Goal: Ask a question: Seek information or help from site administrators or community

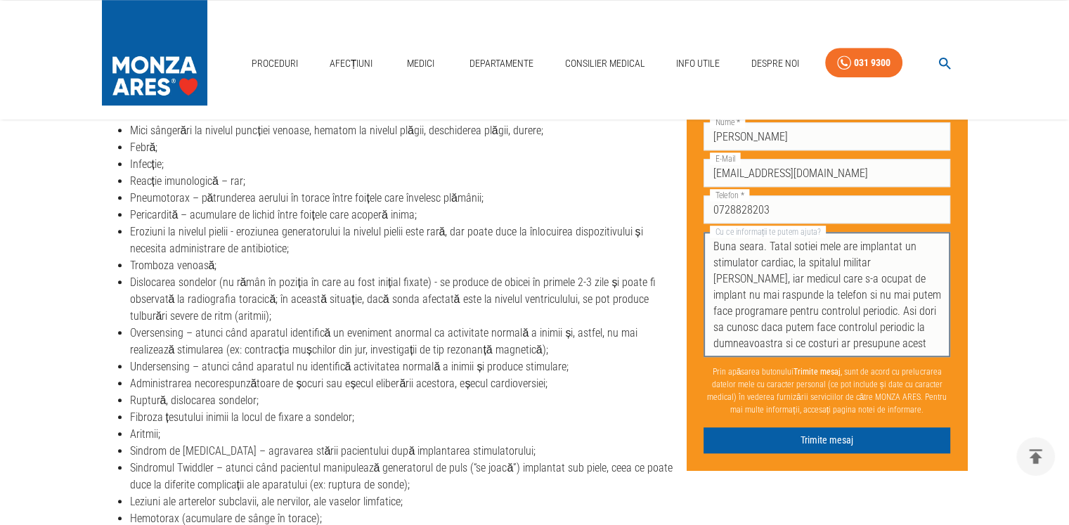
drag, startPoint x: 714, startPoint y: 327, endPoint x: 743, endPoint y: 327, distance: 28.8
click at [743, 327] on textarea "Buna seara. Tatal sotiei mele are implantat un stimulator cardiac, la spitalul …" at bounding box center [827, 294] width 228 height 113
click at [779, 345] on textarea "Buna seara. Tatal sotiei mele are implantat un stimulator cardiac, la spitalul …" at bounding box center [827, 294] width 228 height 113
drag, startPoint x: 792, startPoint y: 341, endPoint x: 919, endPoint y: 330, distance: 127.7
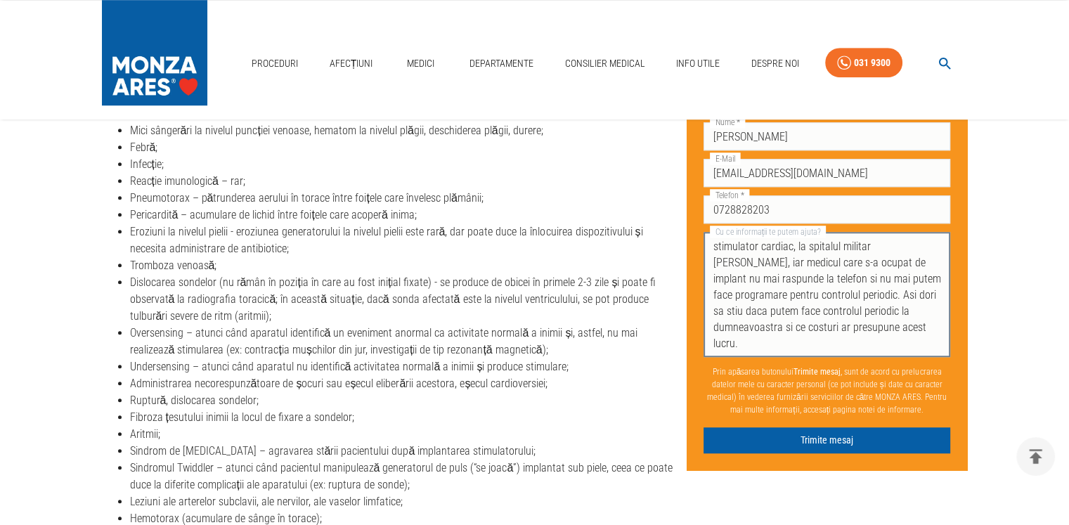
click at [919, 330] on textarea "Buna seara. Tatal sotiei mele are implantat un stimulator cardiac, la spitalul …" at bounding box center [827, 294] width 228 height 113
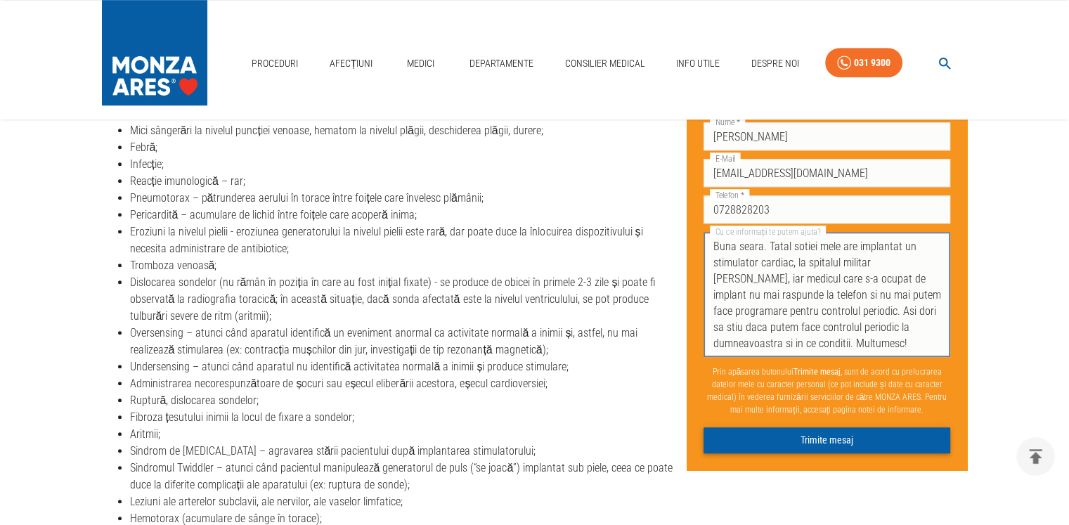
type textarea "Buna seara. Tatal sotiei mele are implantat un stimulator cardiac, la spitalul …"
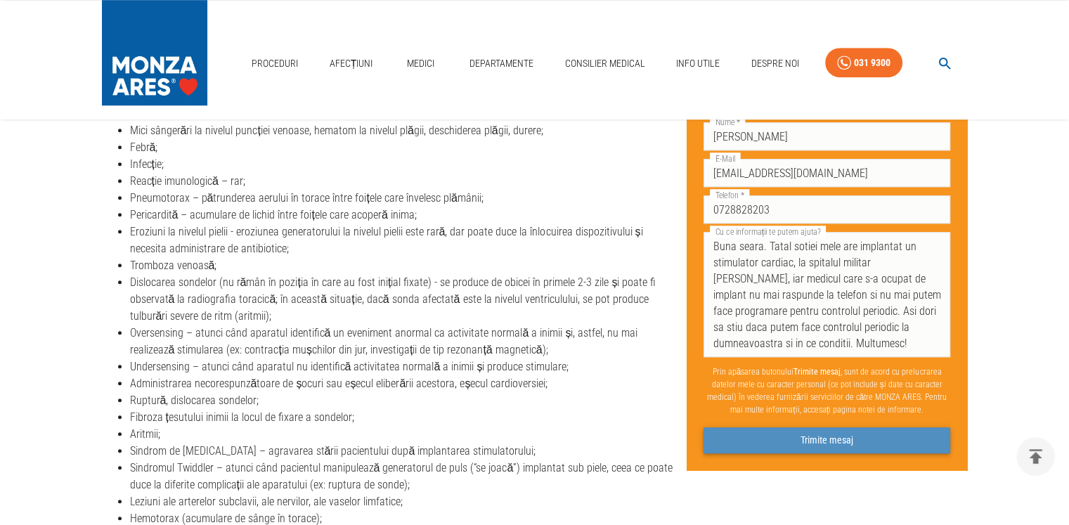
click at [857, 442] on button "Trimite mesaj" at bounding box center [826, 440] width 247 height 26
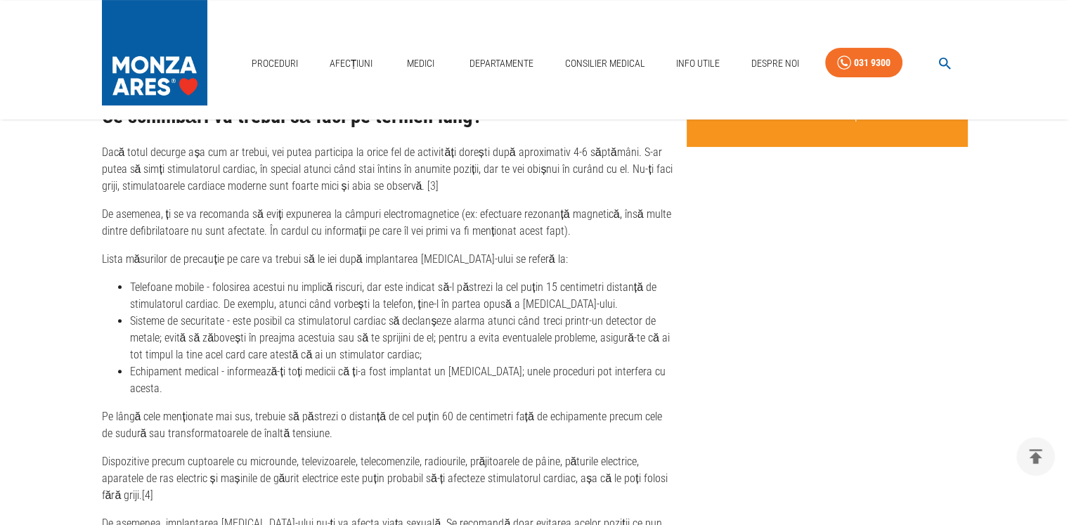
scroll to position [5629, 0]
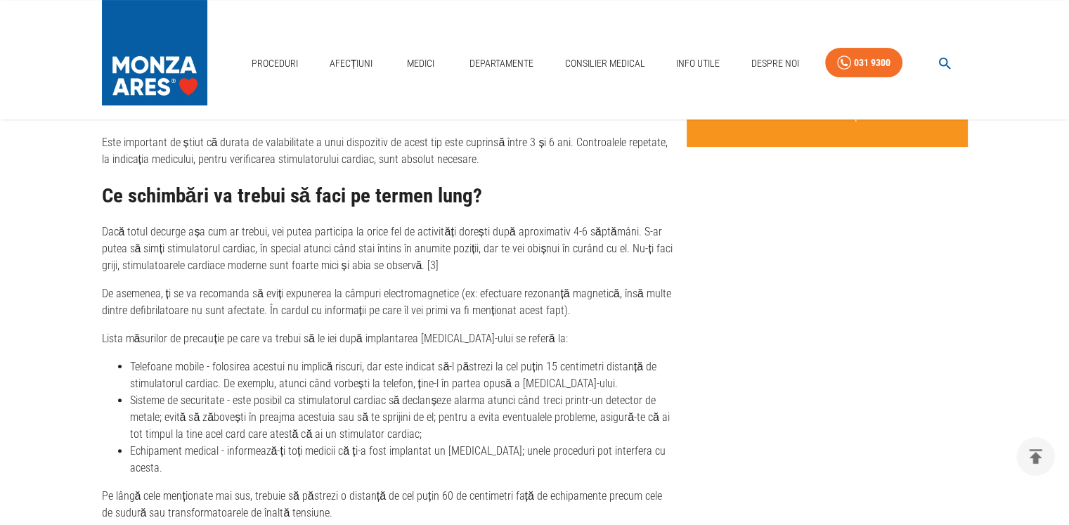
click at [1034, 455] on icon "delete" at bounding box center [1035, 456] width 13 height 15
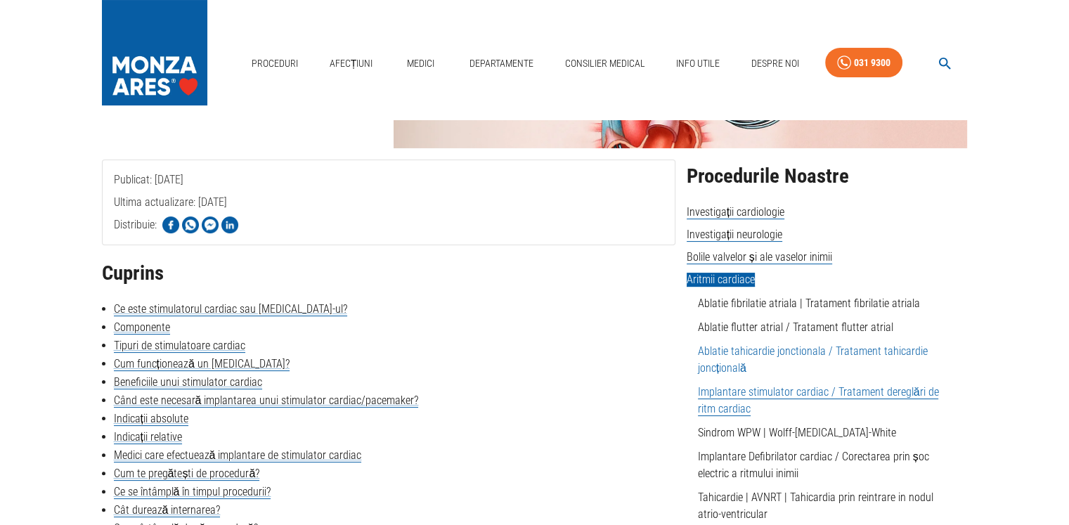
scroll to position [0, 0]
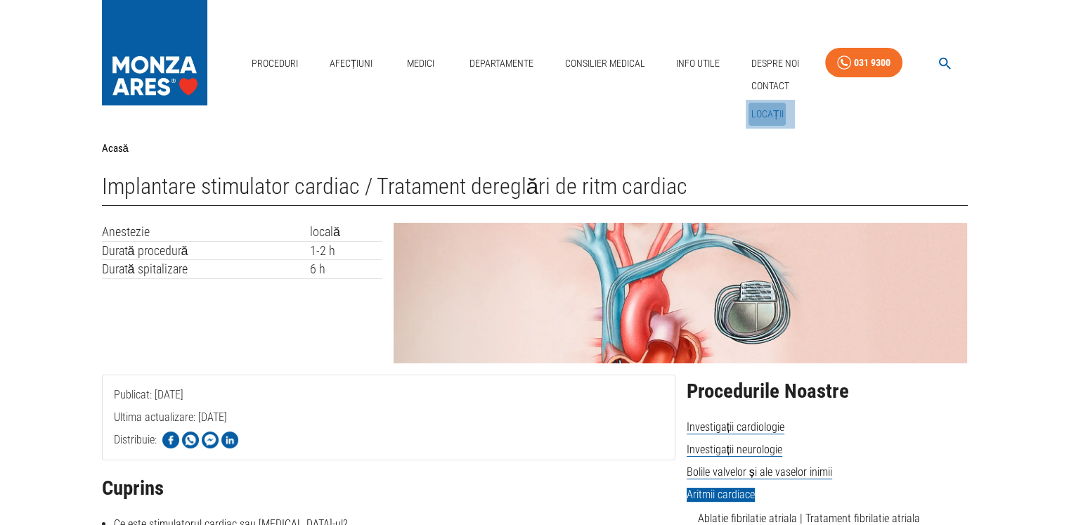
click at [767, 116] on link "Locații" at bounding box center [767, 114] width 38 height 23
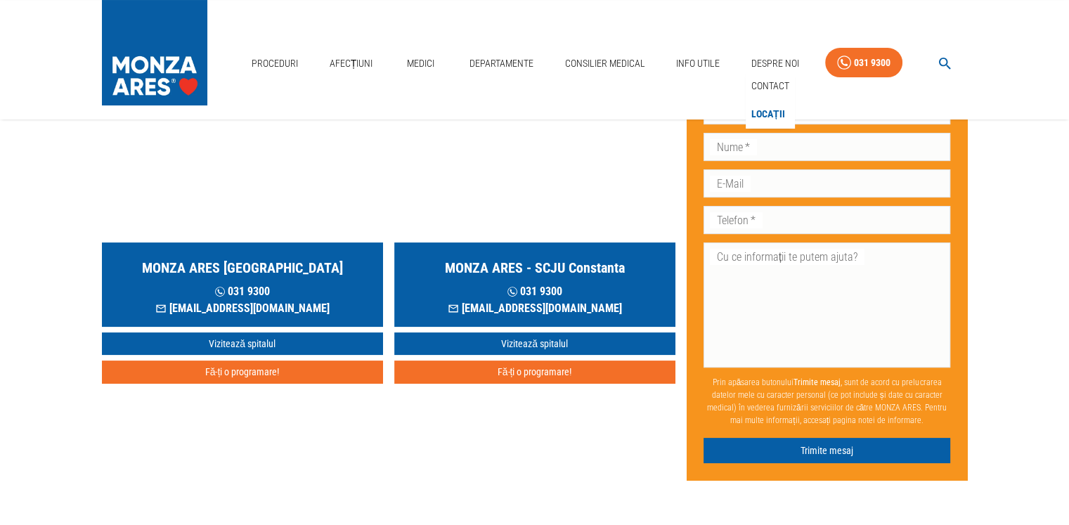
scroll to position [36, 0]
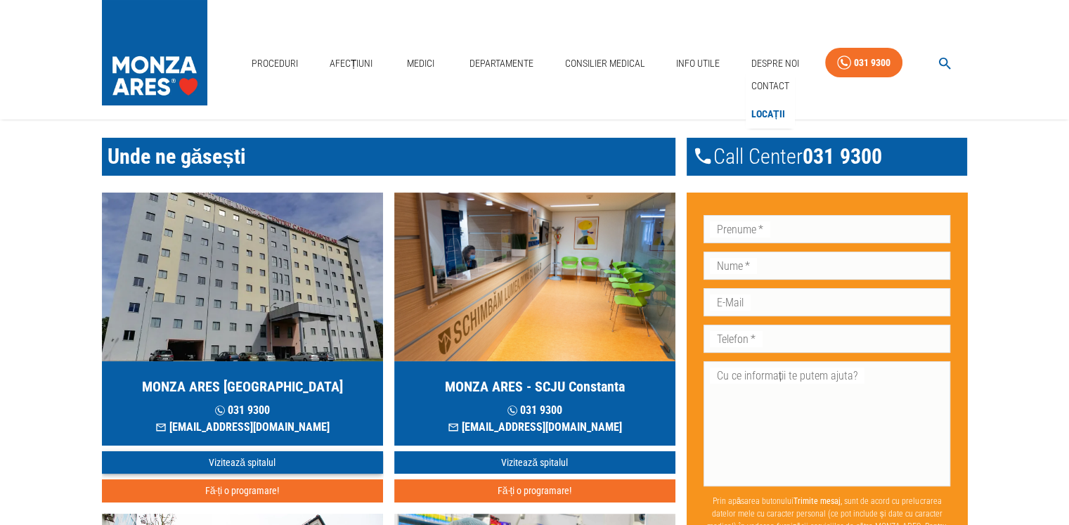
click at [241, 466] on link "Vizitează spitalul" at bounding box center [242, 462] width 281 height 23
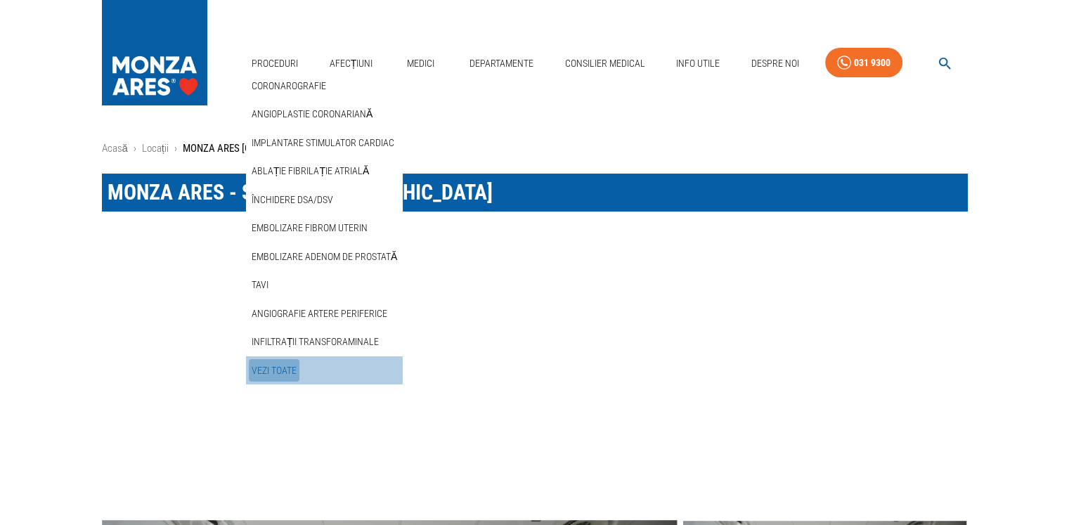
click at [282, 372] on link "Vezi Toate" at bounding box center [274, 370] width 51 height 23
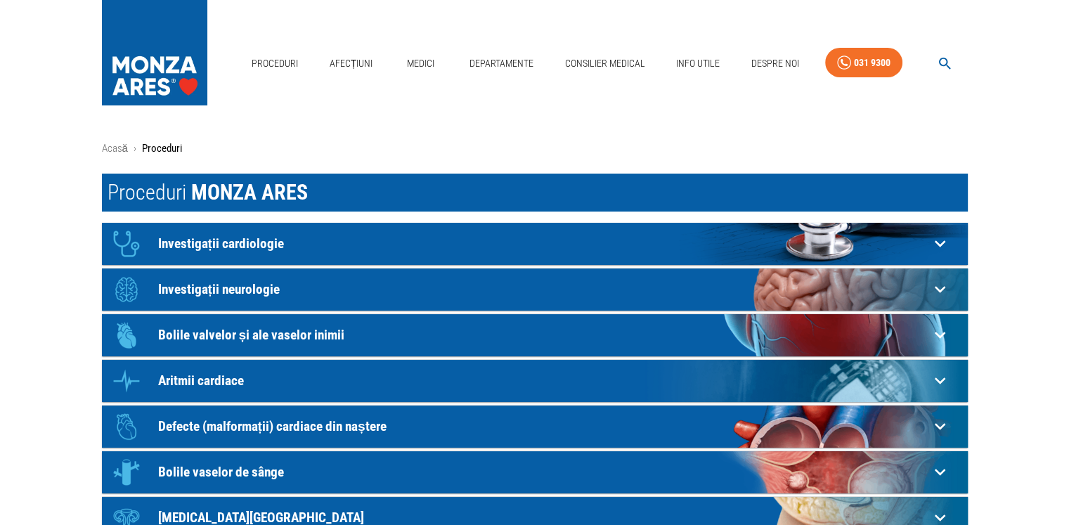
click at [230, 240] on p "Investigații cardiologie" at bounding box center [543, 243] width 771 height 15
